Goal: Information Seeking & Learning: Check status

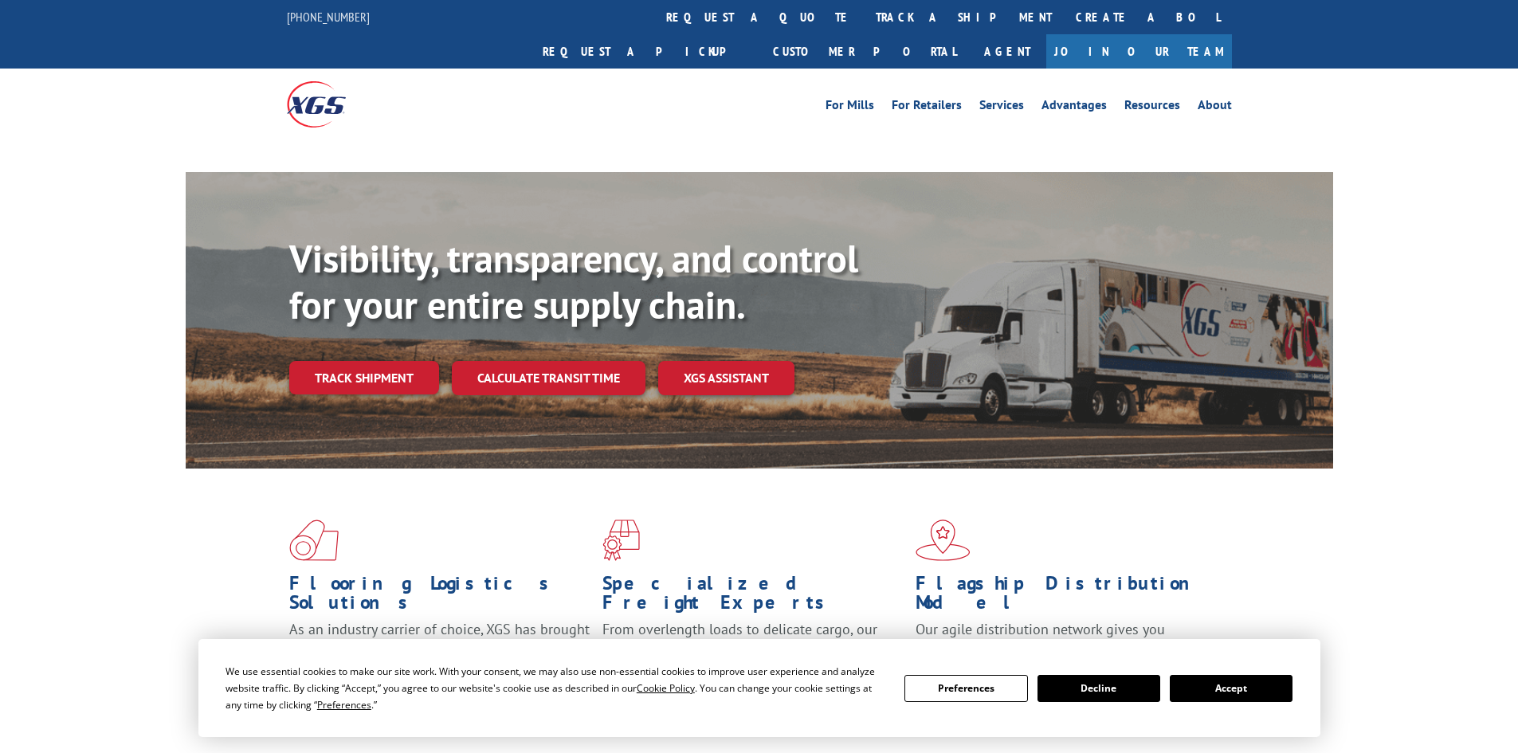
click at [1221, 689] on button "Accept" at bounding box center [1231, 688] width 123 height 27
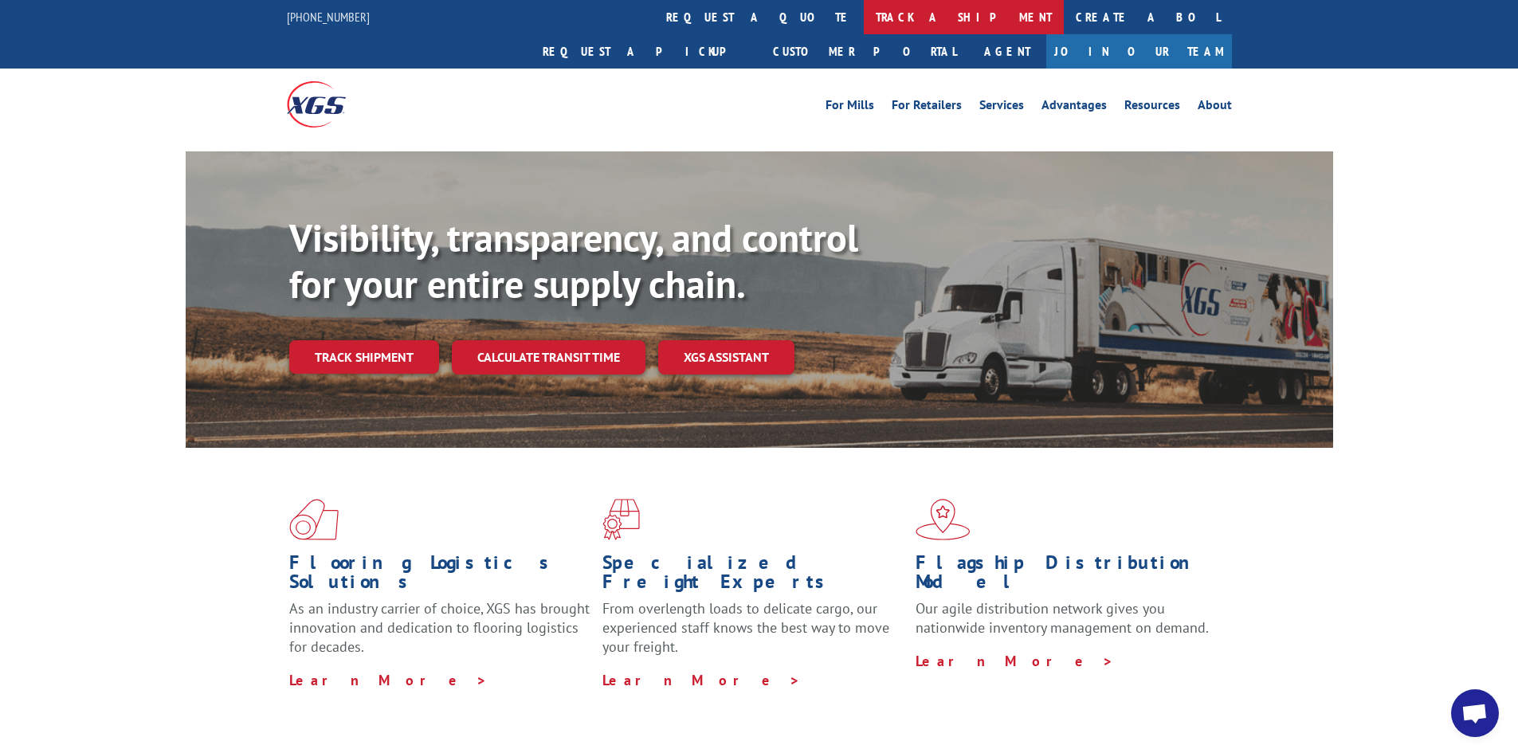
click at [864, 20] on link "track a shipment" at bounding box center [964, 17] width 200 height 34
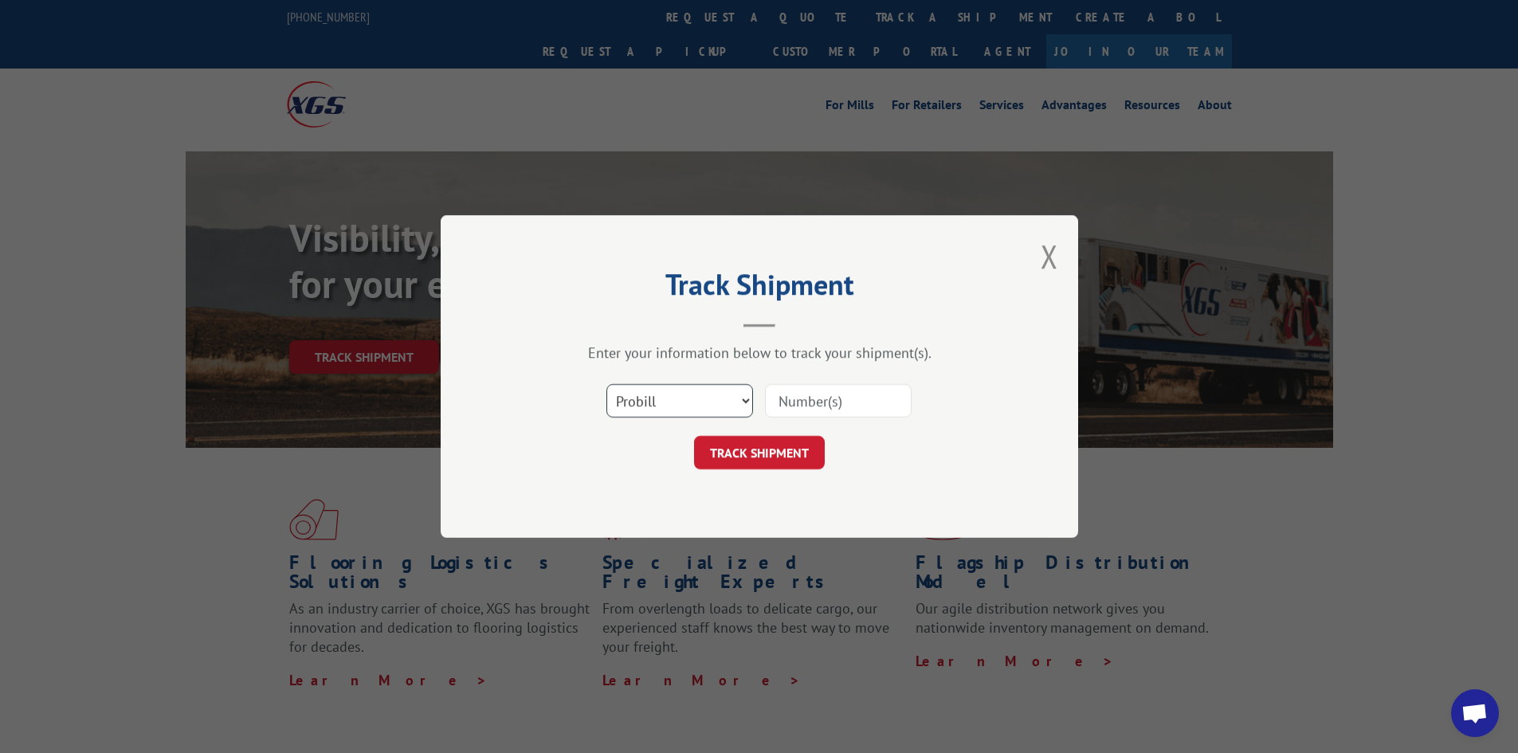
click at [686, 399] on select "Select category... Probill BOL PO" at bounding box center [679, 400] width 147 height 33
click at [722, 401] on select "Select category... Probill BOL PO" at bounding box center [679, 400] width 147 height 33
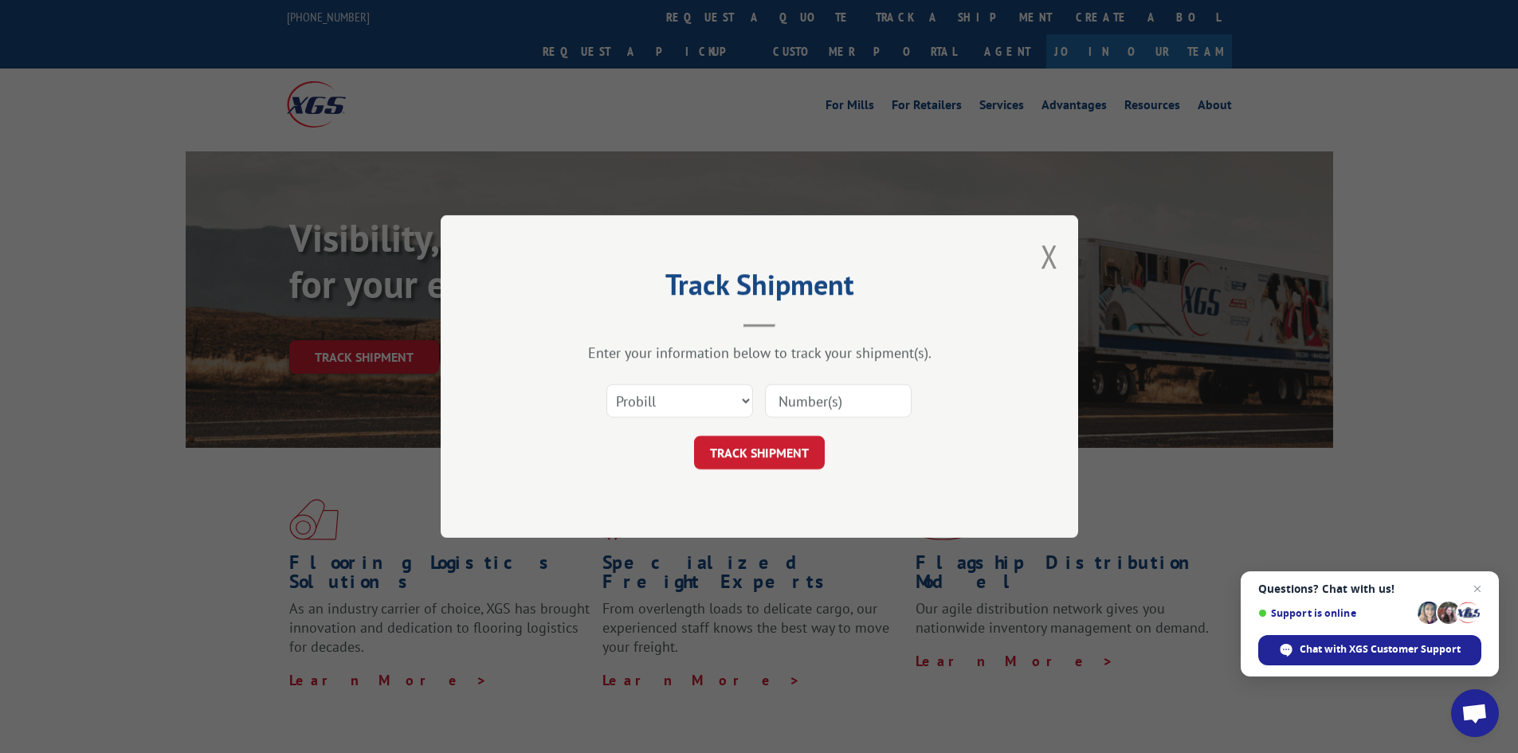
click at [817, 409] on input at bounding box center [838, 400] width 147 height 33
paste input "17479373"
type input "17479373"
click at [694, 436] on button "TRACK SHIPMENT" at bounding box center [759, 452] width 131 height 33
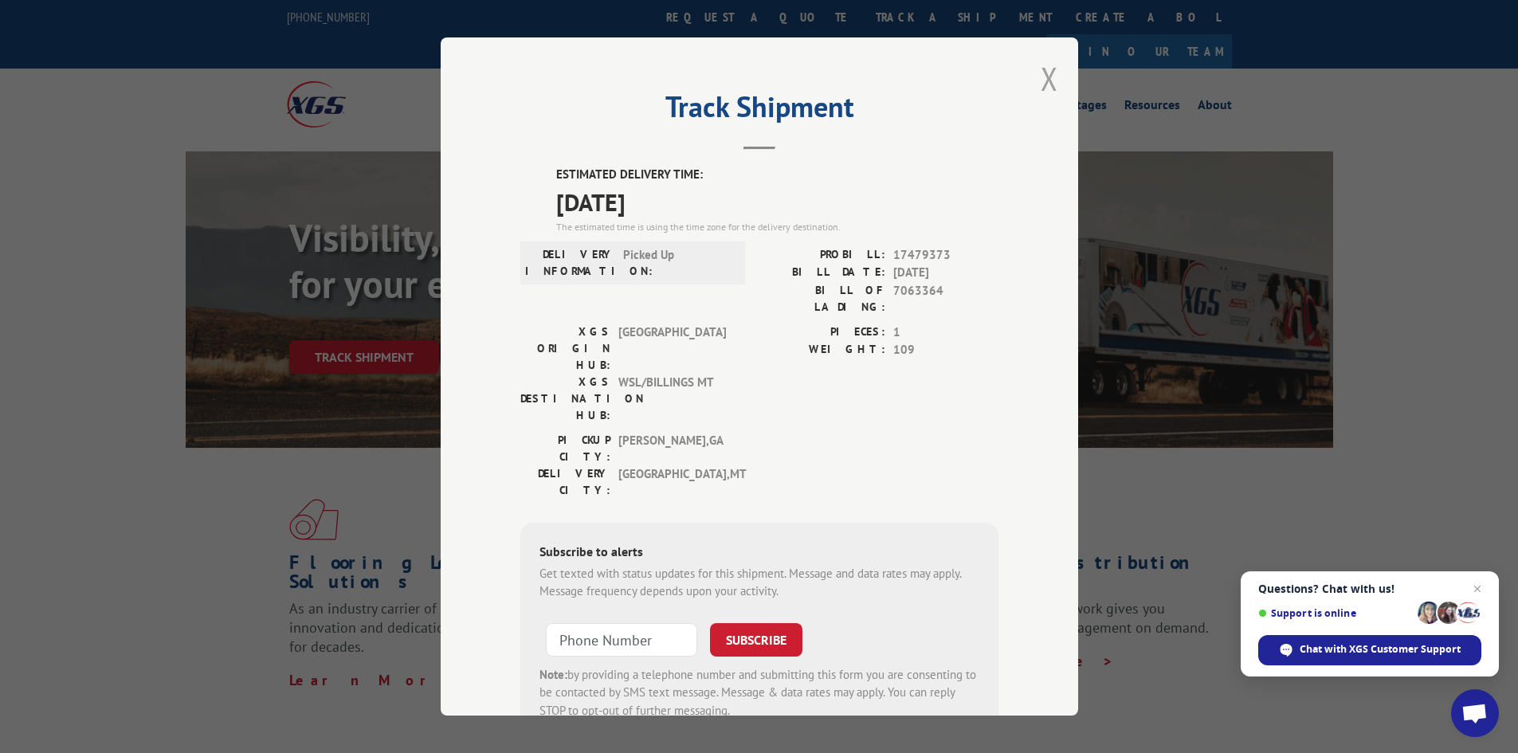
click at [1048, 79] on button "Close modal" at bounding box center [1050, 78] width 18 height 42
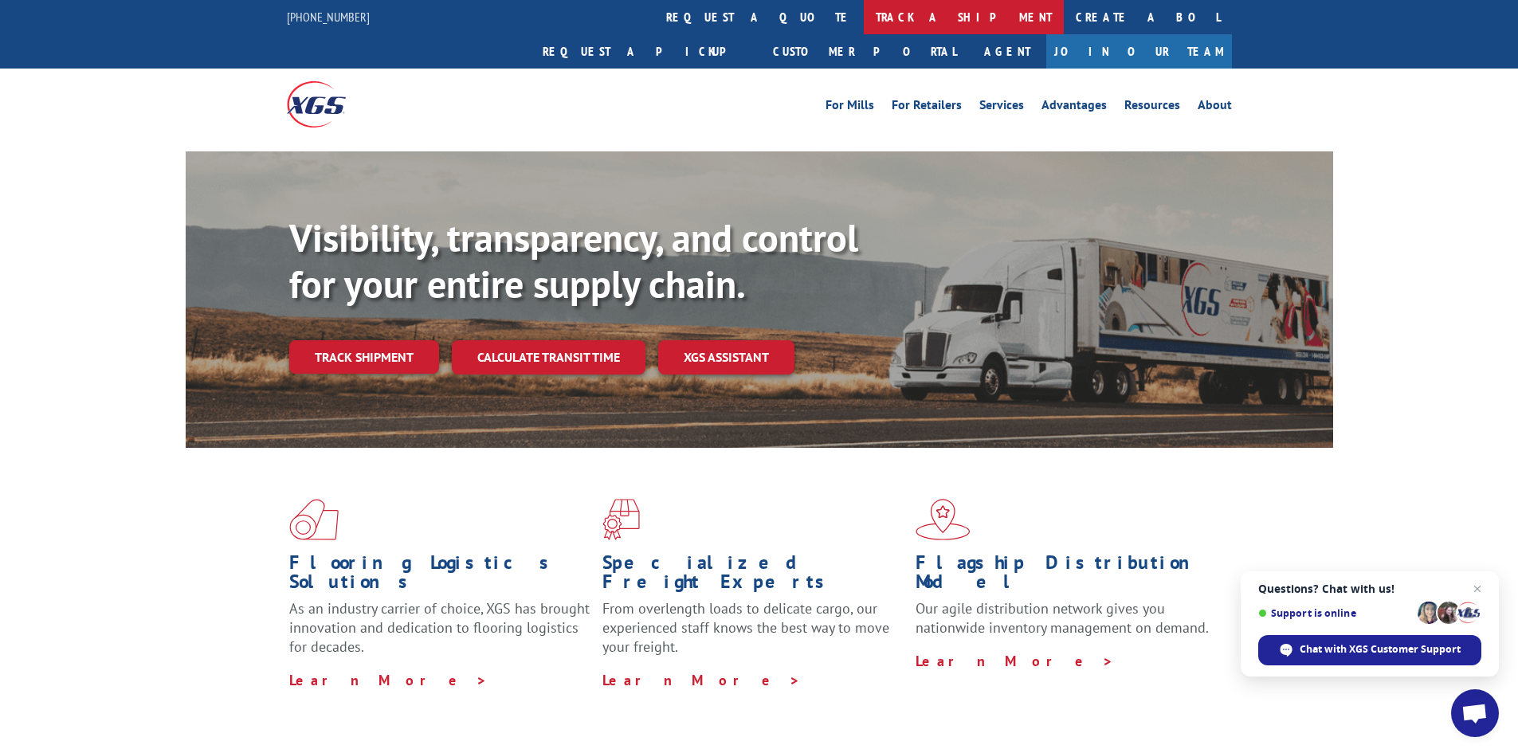
click at [864, 26] on link "track a shipment" at bounding box center [964, 17] width 200 height 34
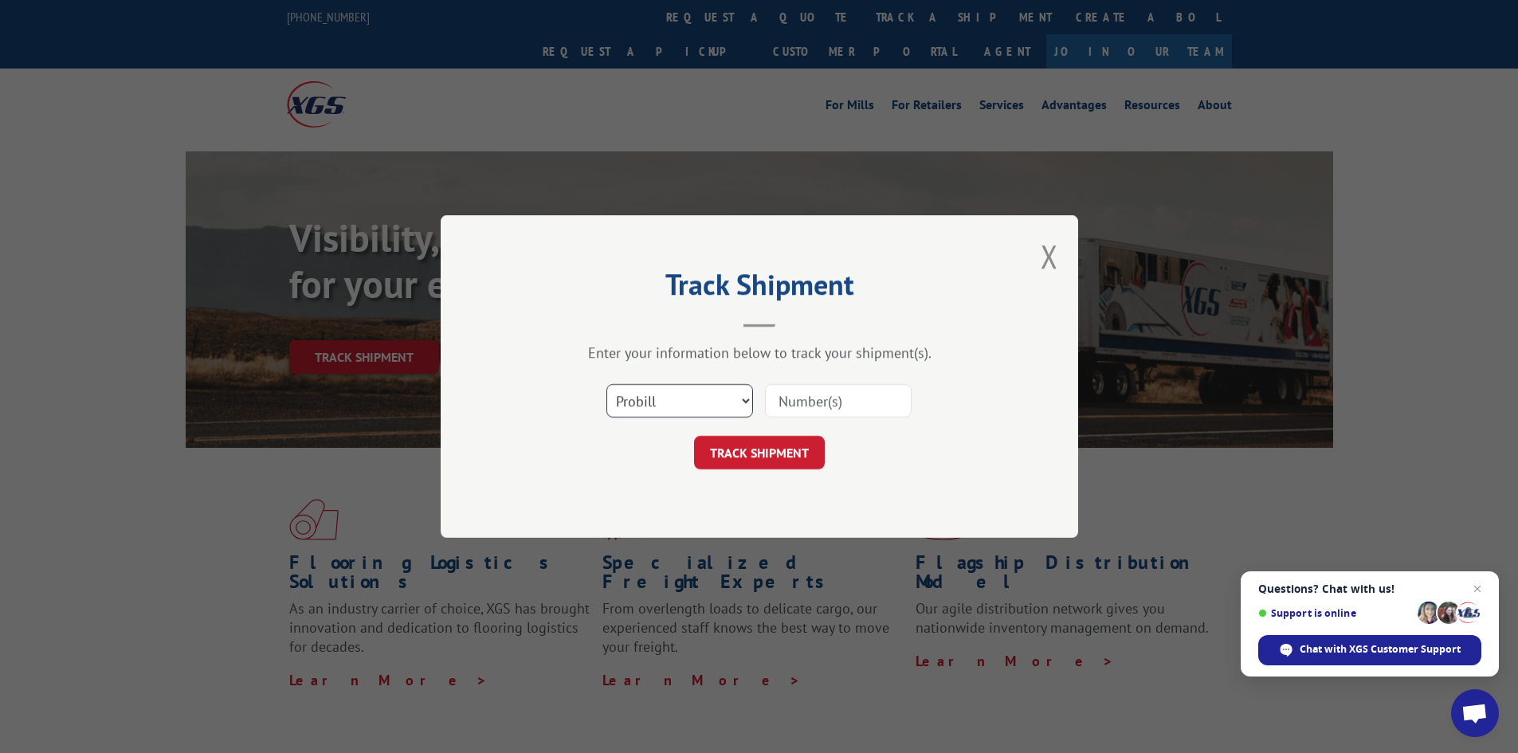
click at [718, 408] on select "Select category... Probill BOL PO" at bounding box center [679, 400] width 147 height 33
select select "bol"
click at [606, 384] on select "Select category... Probill BOL PO" at bounding box center [679, 400] width 147 height 33
click at [823, 403] on input at bounding box center [838, 400] width 147 height 33
paste input "7043970"
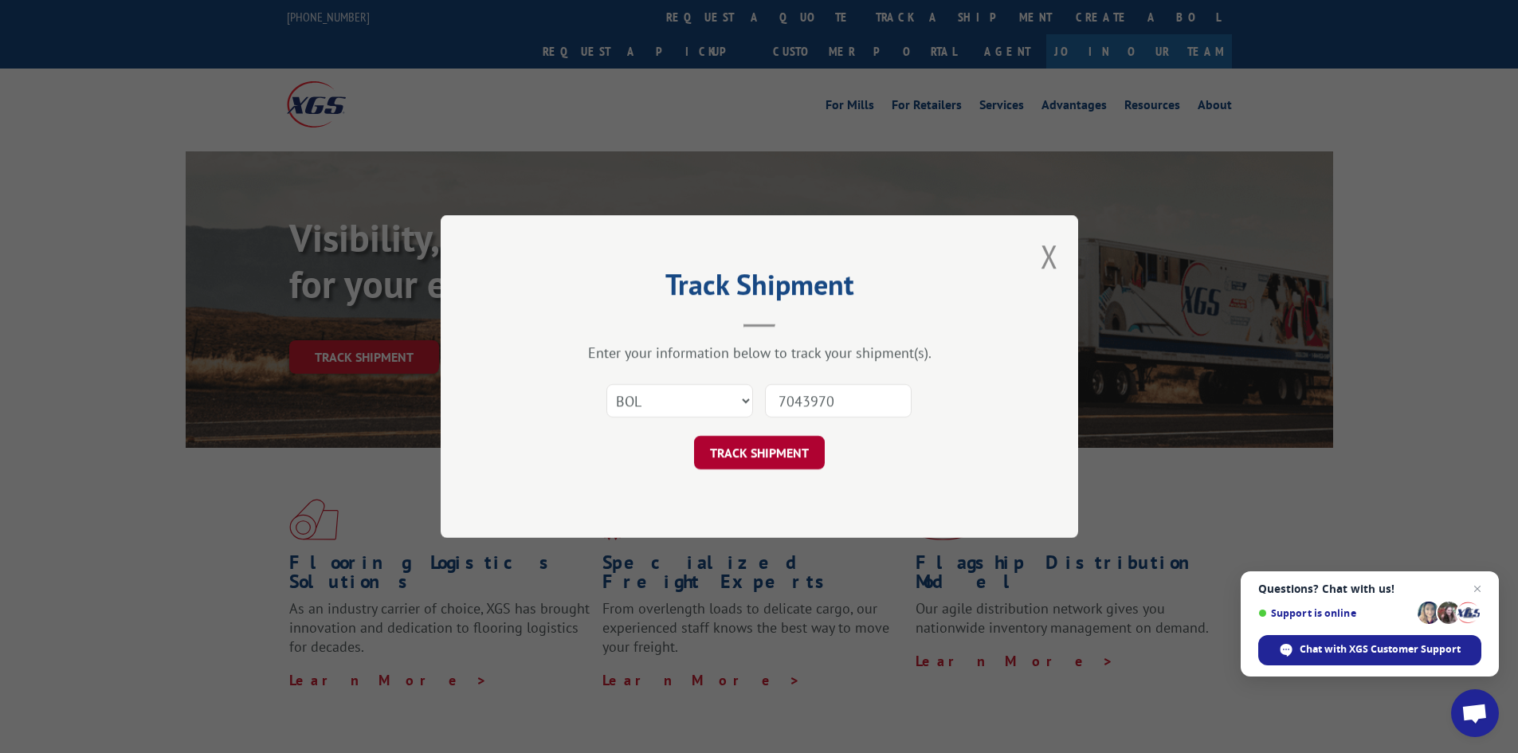
type input "7043970"
click at [775, 459] on button "TRACK SHIPMENT" at bounding box center [759, 452] width 131 height 33
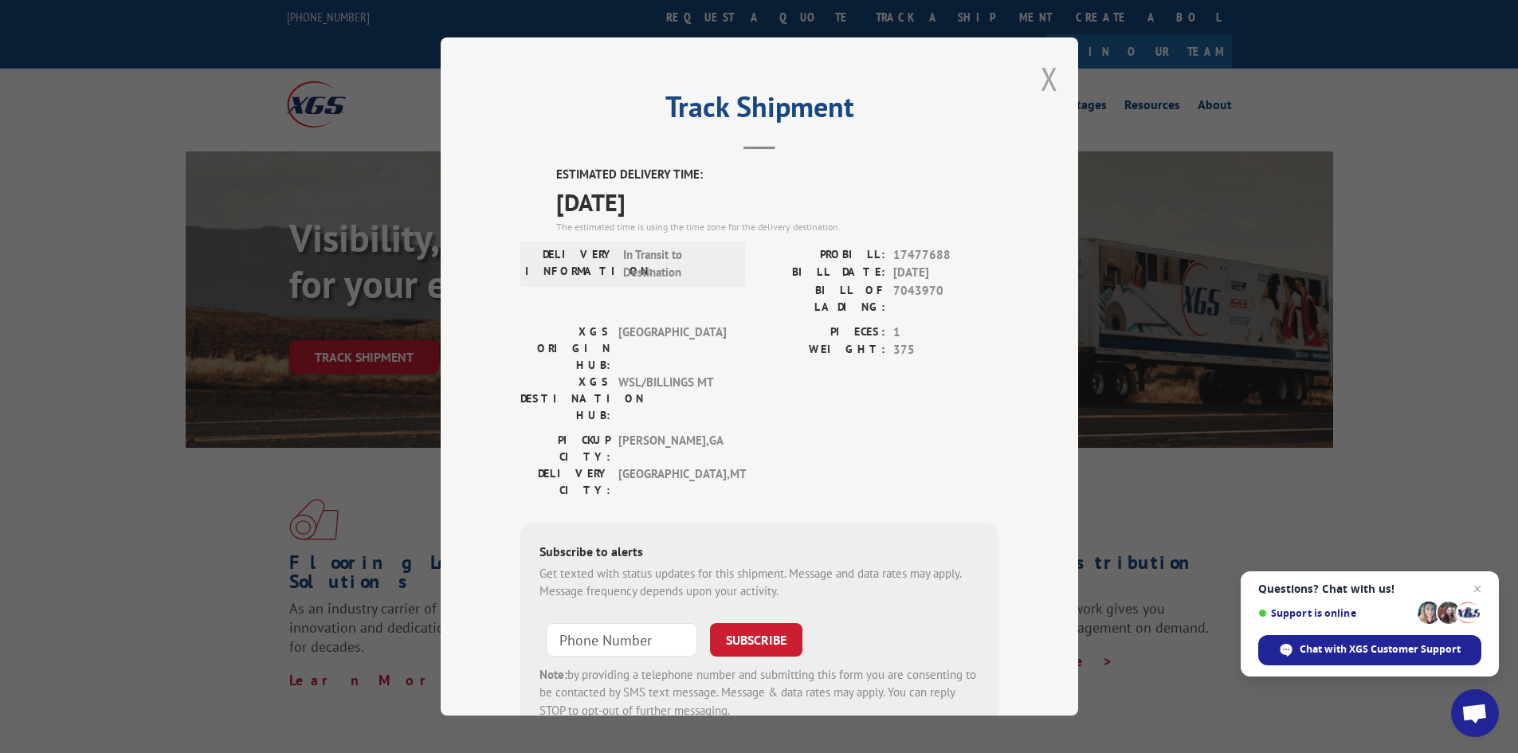
click at [1046, 77] on button "Close modal" at bounding box center [1050, 78] width 18 height 42
